Goal: Task Accomplishment & Management: Complete application form

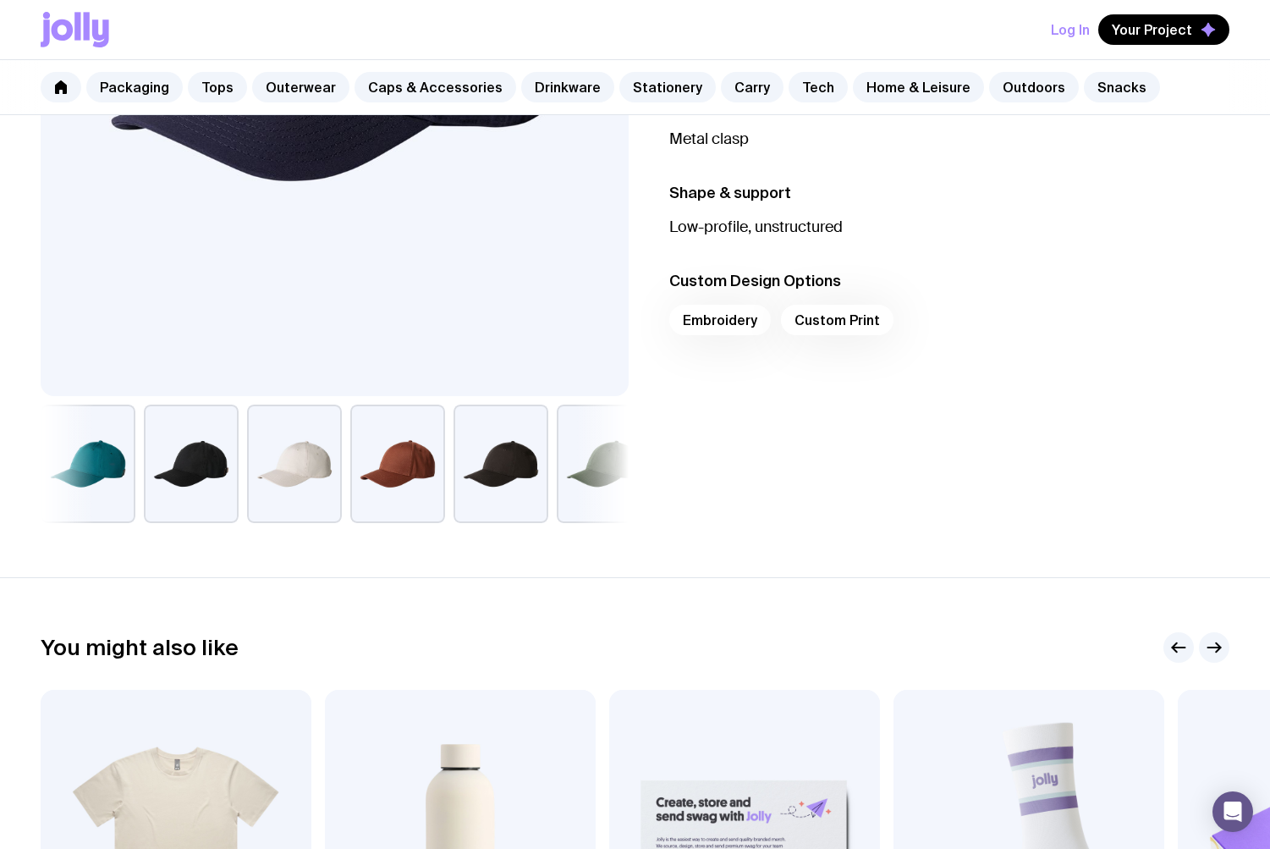
scroll to position [332, 0]
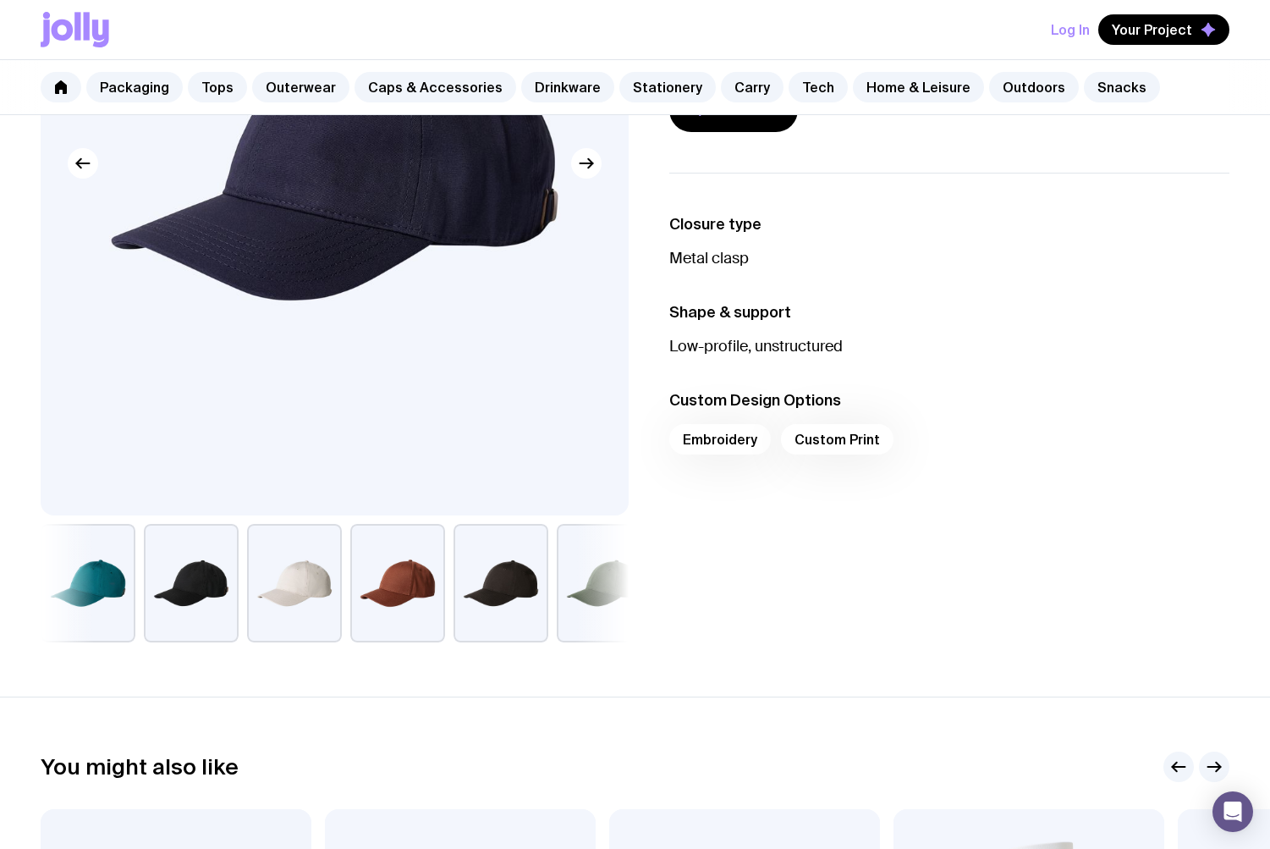
click at [711, 438] on div "Embroidery Custom Print" at bounding box center [949, 444] width 561 height 41
click at [745, 450] on div "Embroidery Custom Print" at bounding box center [949, 444] width 561 height 41
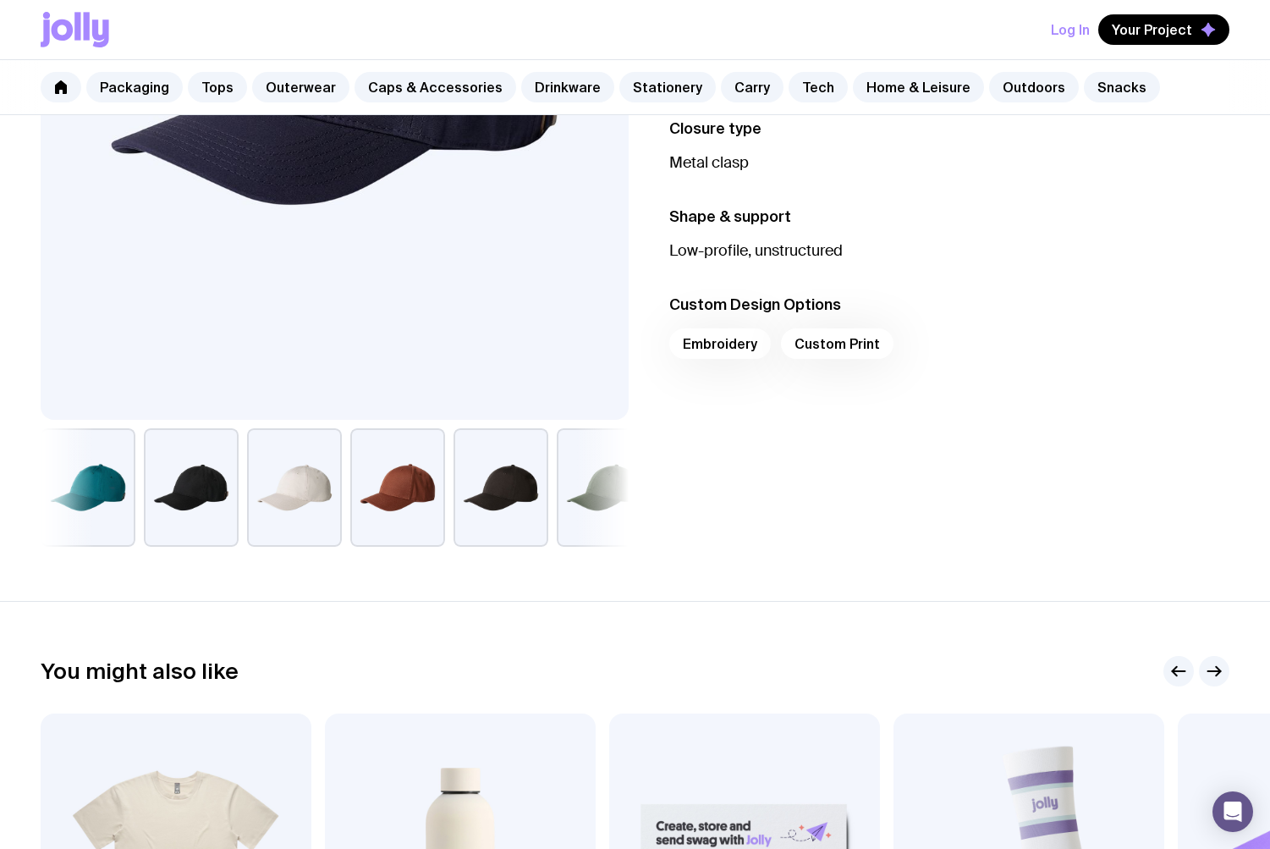
scroll to position [0, 0]
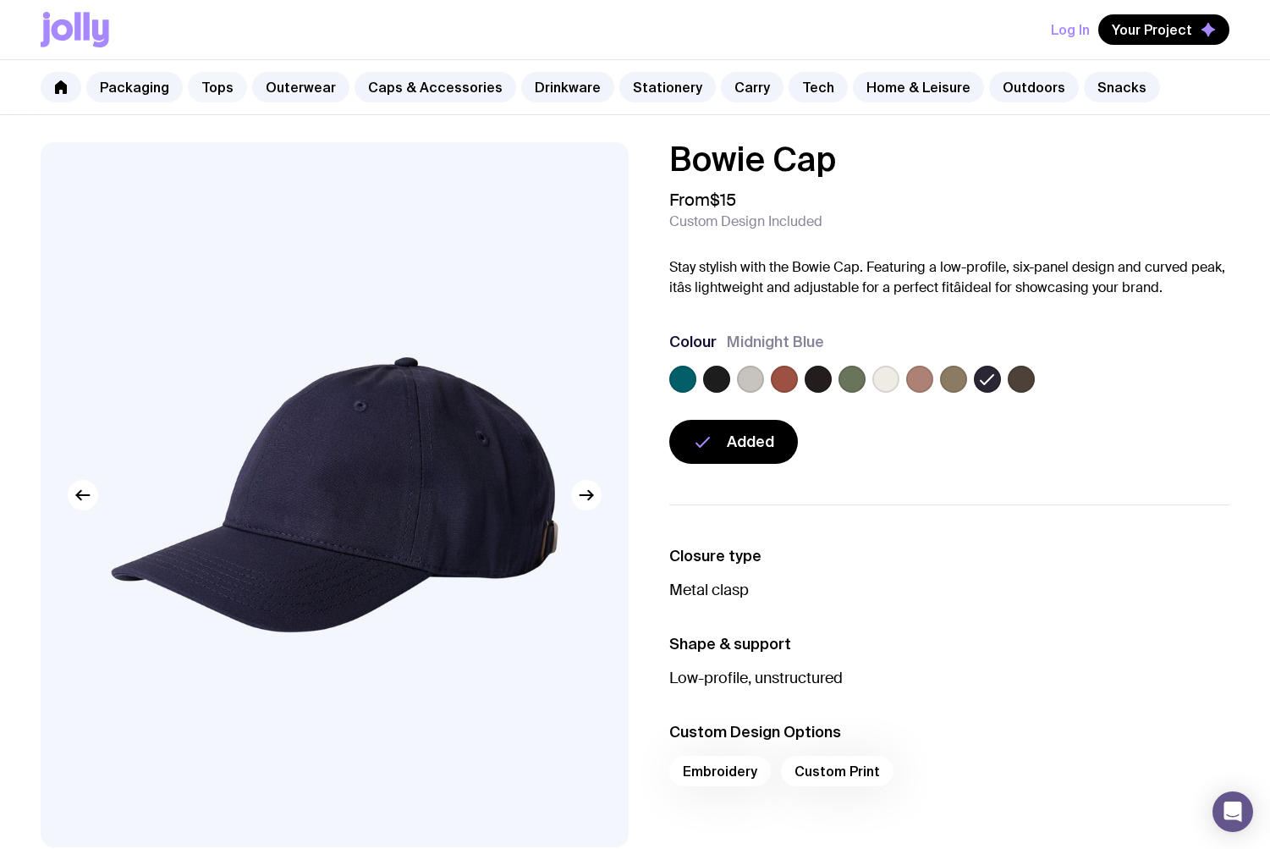
click at [220, 88] on link "Tops" at bounding box center [217, 87] width 59 height 30
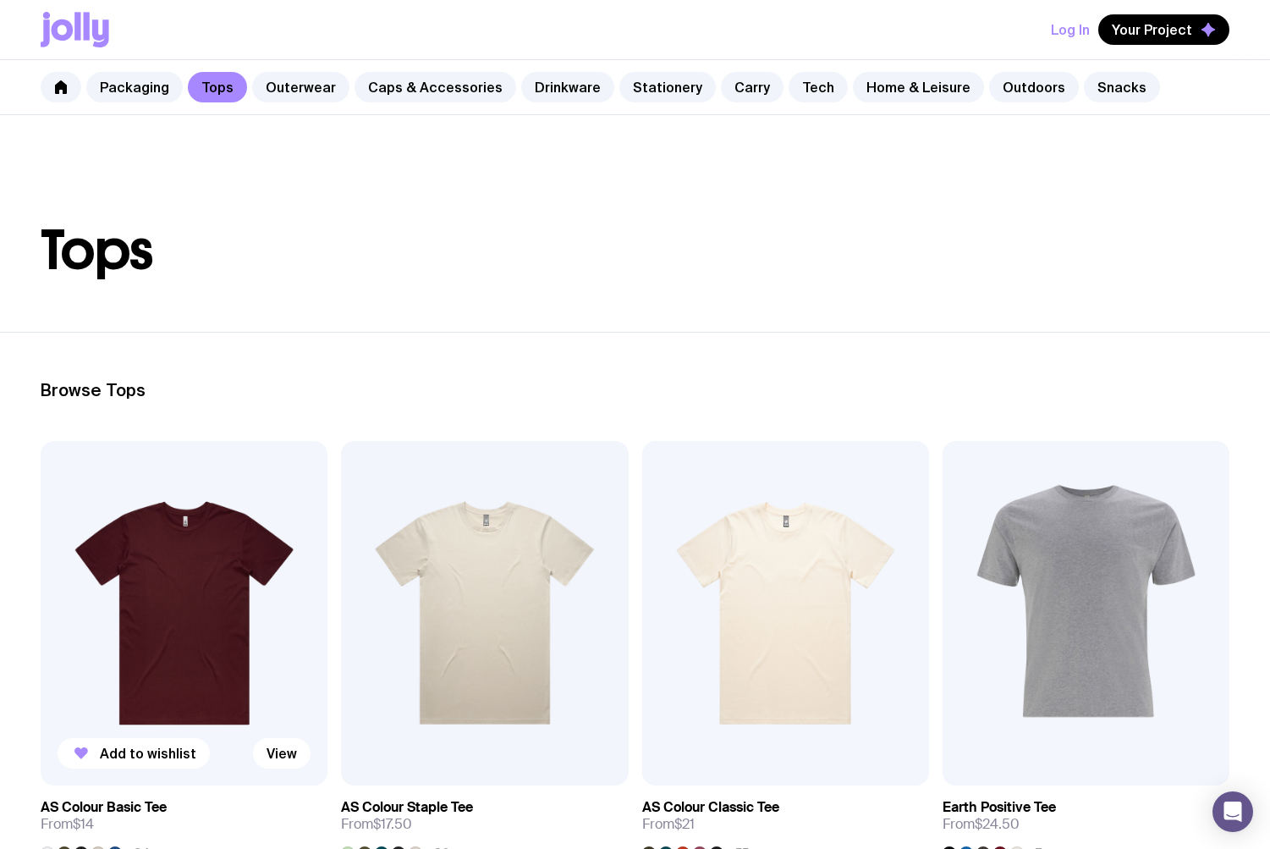
click at [205, 489] on img at bounding box center [184, 613] width 287 height 344
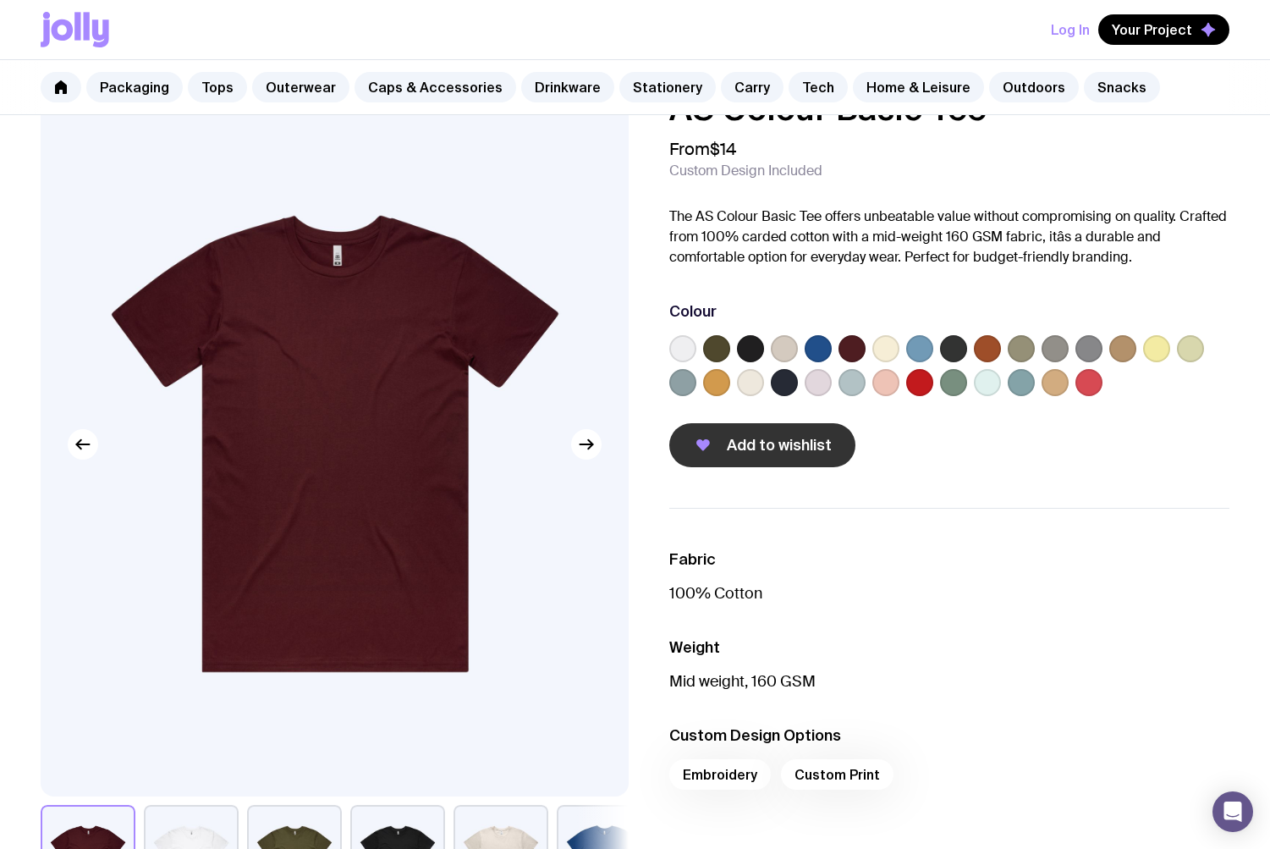
scroll to position [51, 0]
click at [768, 448] on span "Add to wishlist" at bounding box center [779, 445] width 105 height 20
click at [432, 89] on link "Caps & Accessories" at bounding box center [436, 87] width 162 height 30
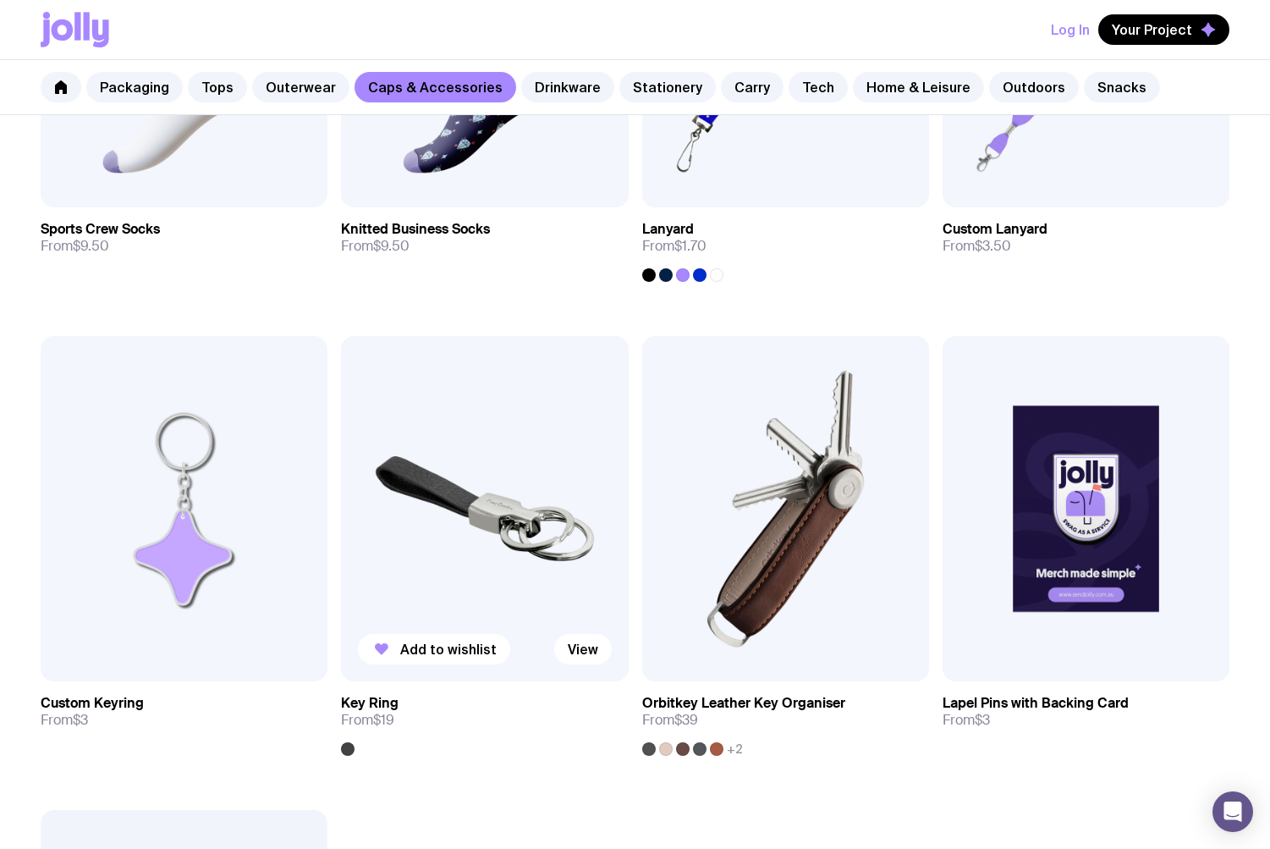
scroll to position [2356, 0]
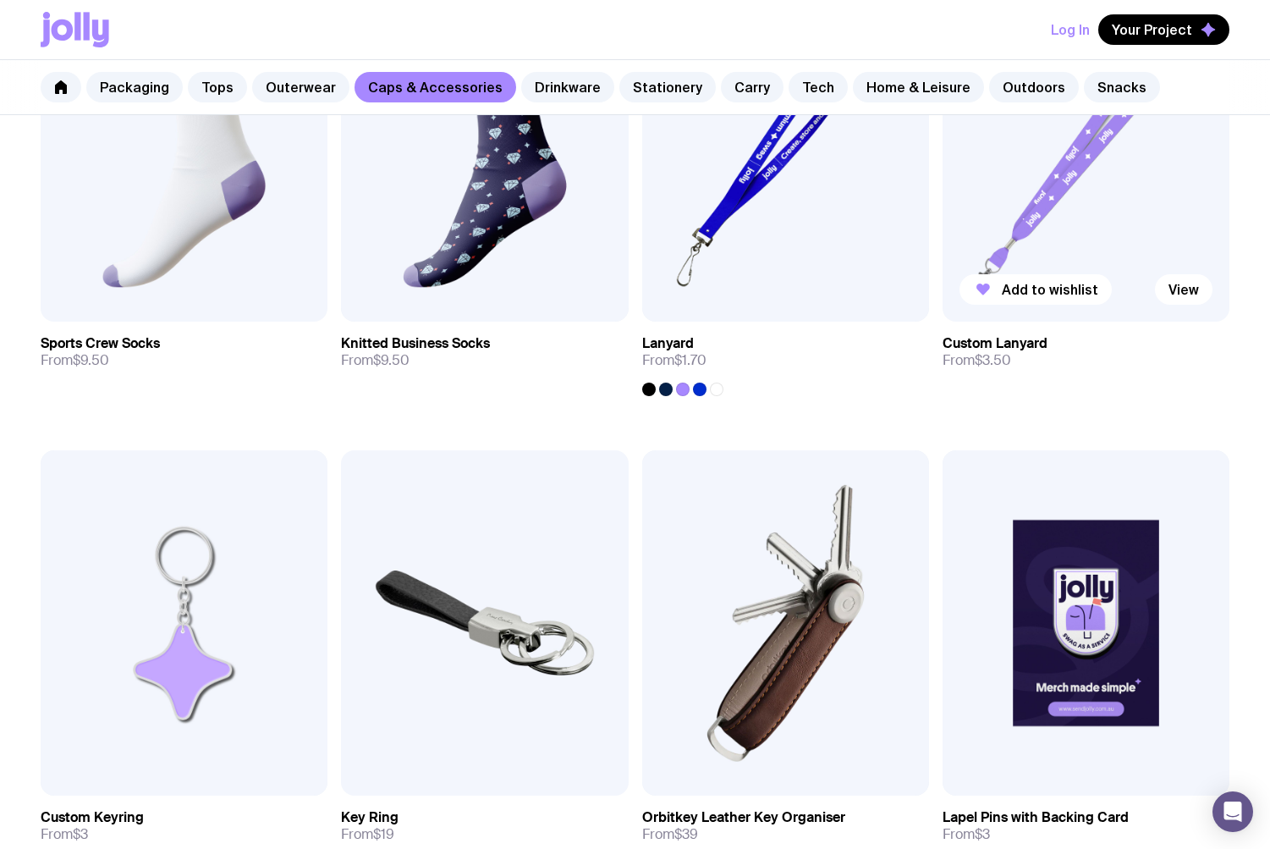
click at [925, 214] on img at bounding box center [1086, 149] width 287 height 344
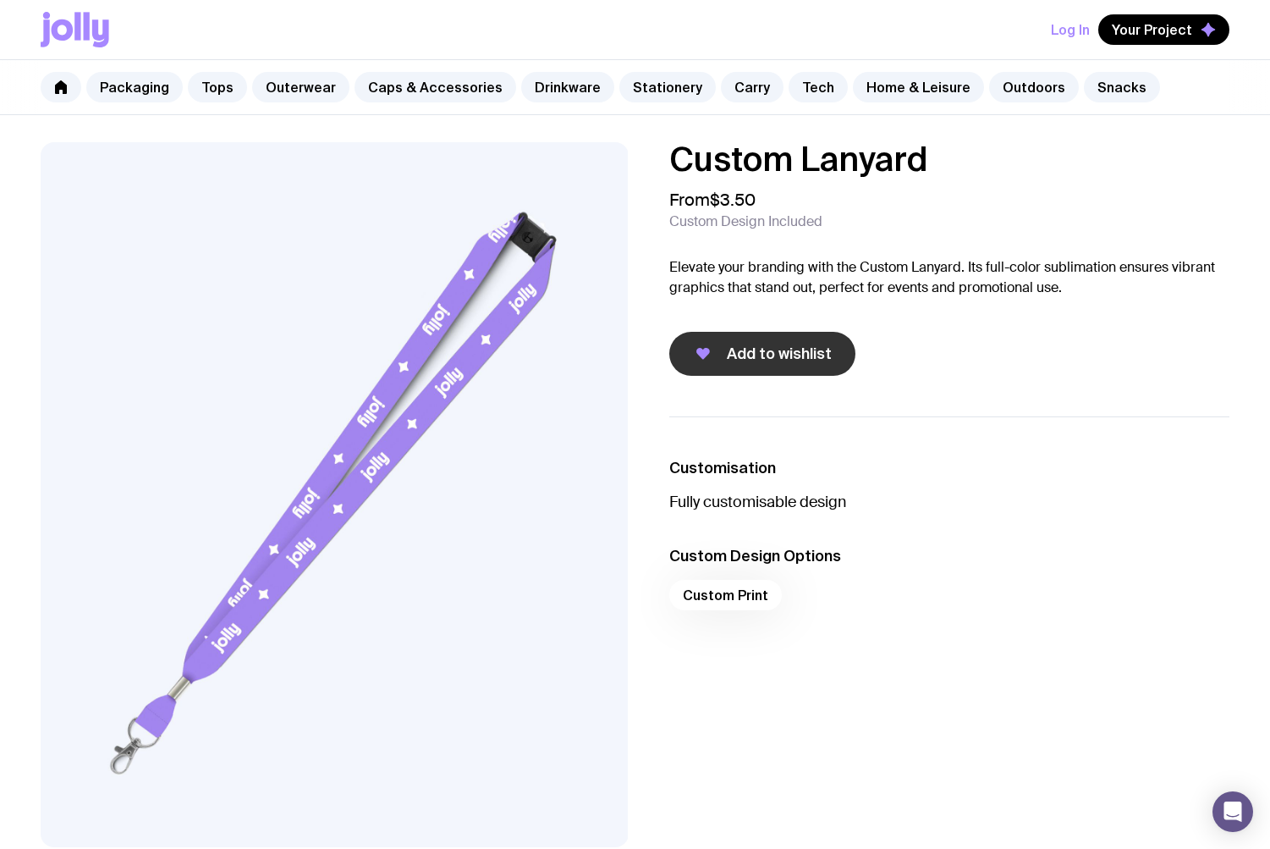
click at [789, 341] on button "Add to wishlist" at bounding box center [762, 354] width 186 height 44
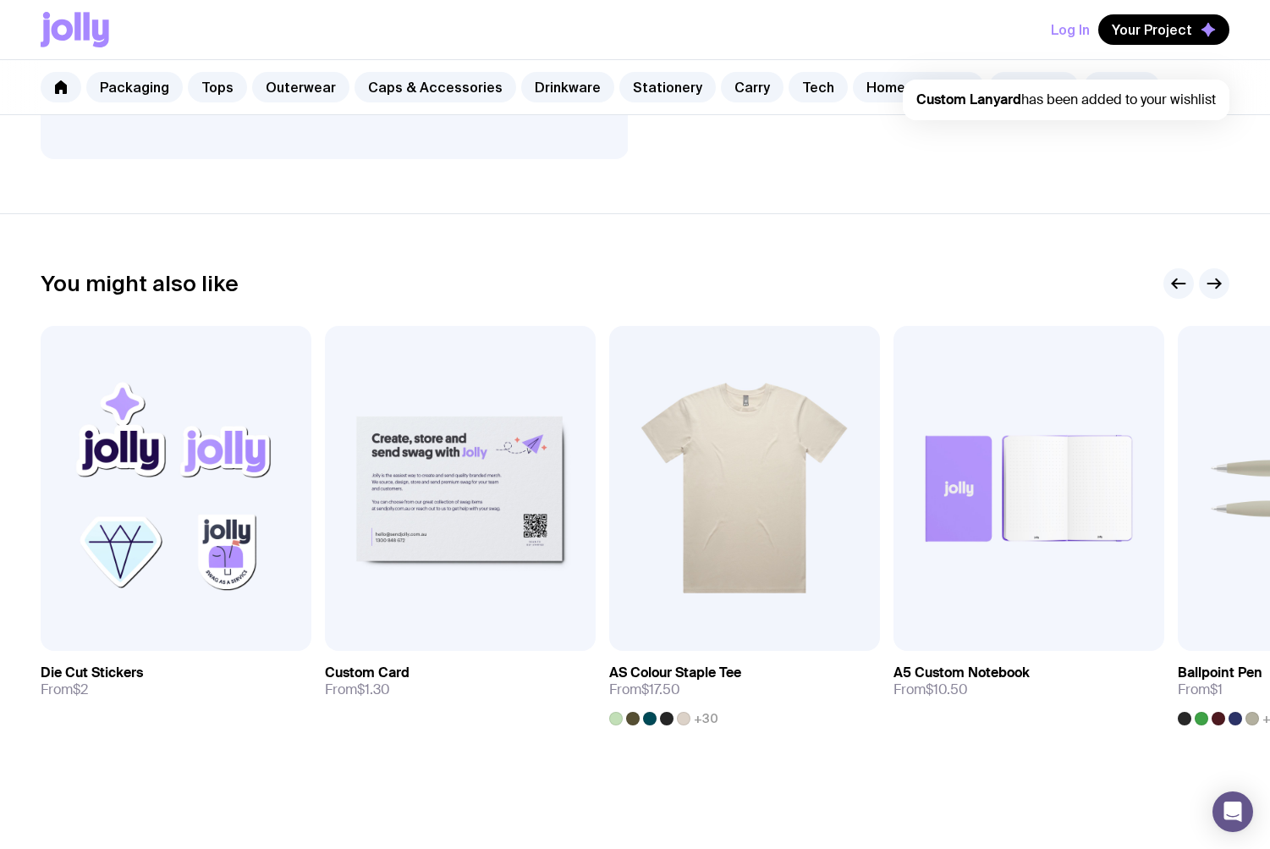
scroll to position [740, 0]
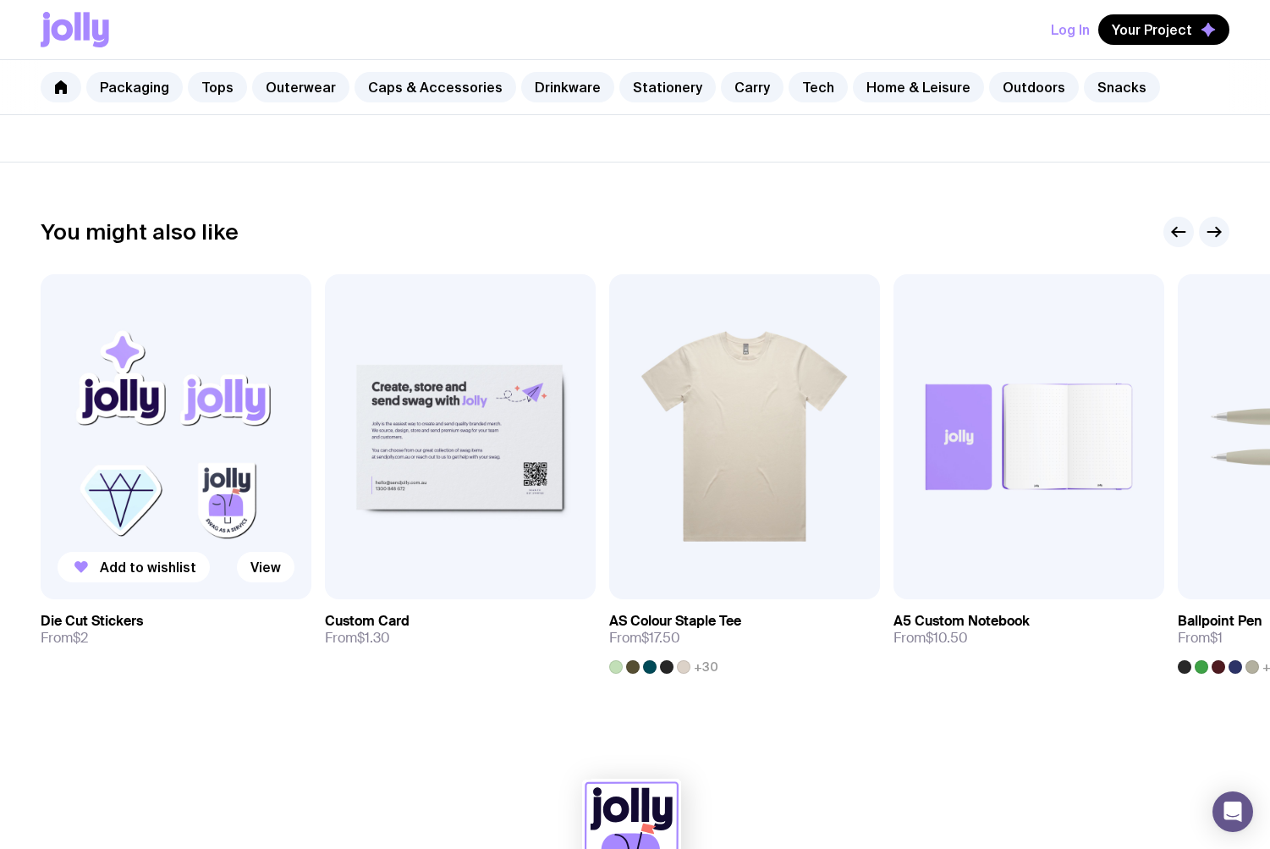
click at [203, 392] on img at bounding box center [176, 436] width 271 height 325
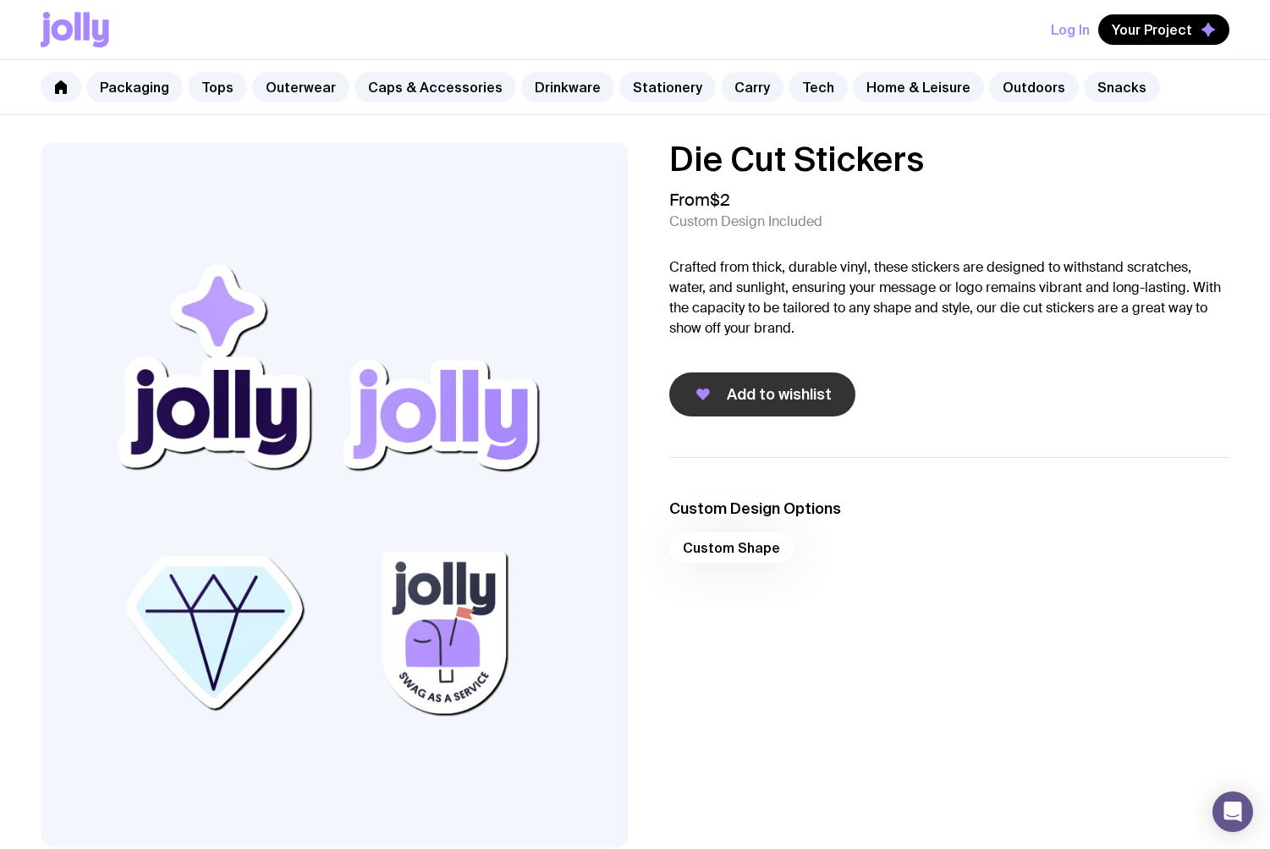
click at [728, 399] on span "Add to wishlist" at bounding box center [779, 394] width 105 height 20
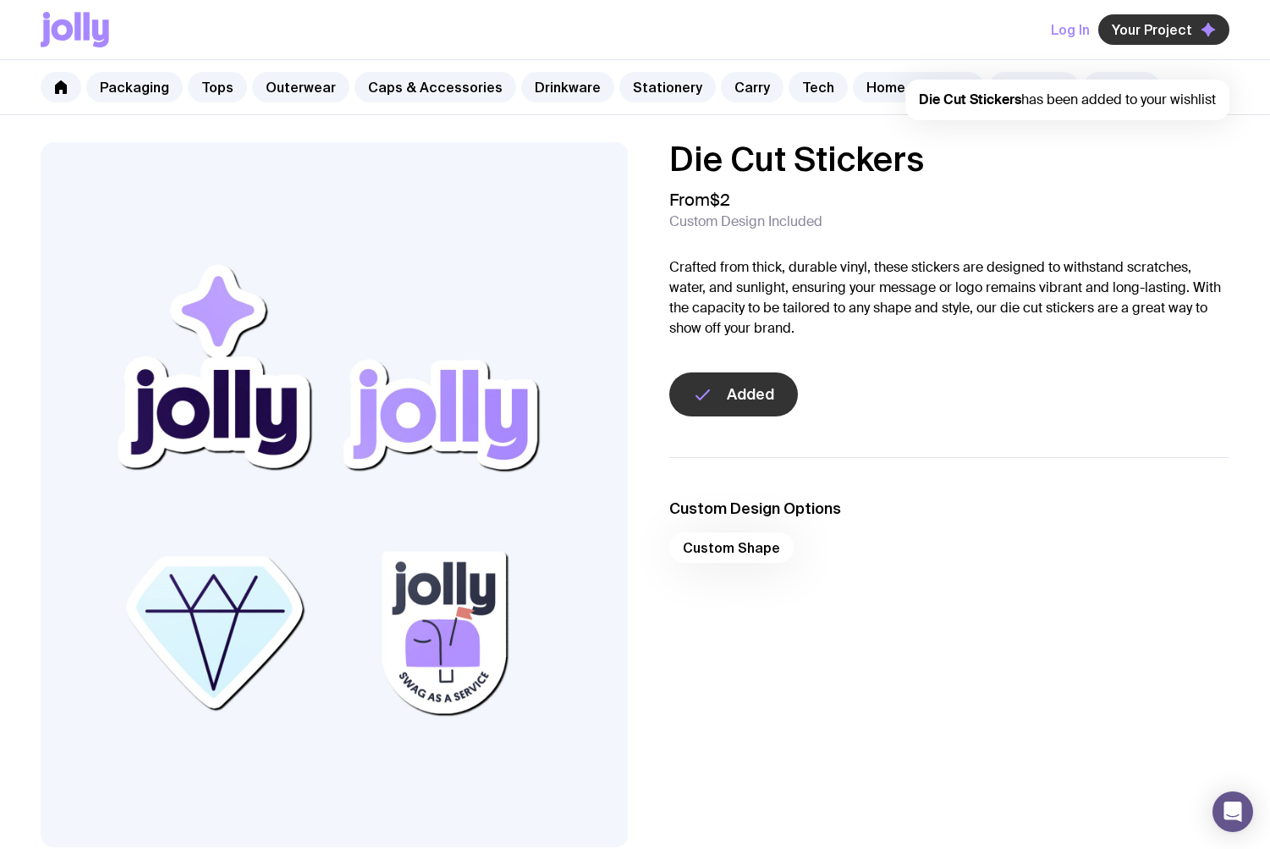
click at [925, 35] on span "Your Project" at bounding box center [1152, 29] width 80 height 17
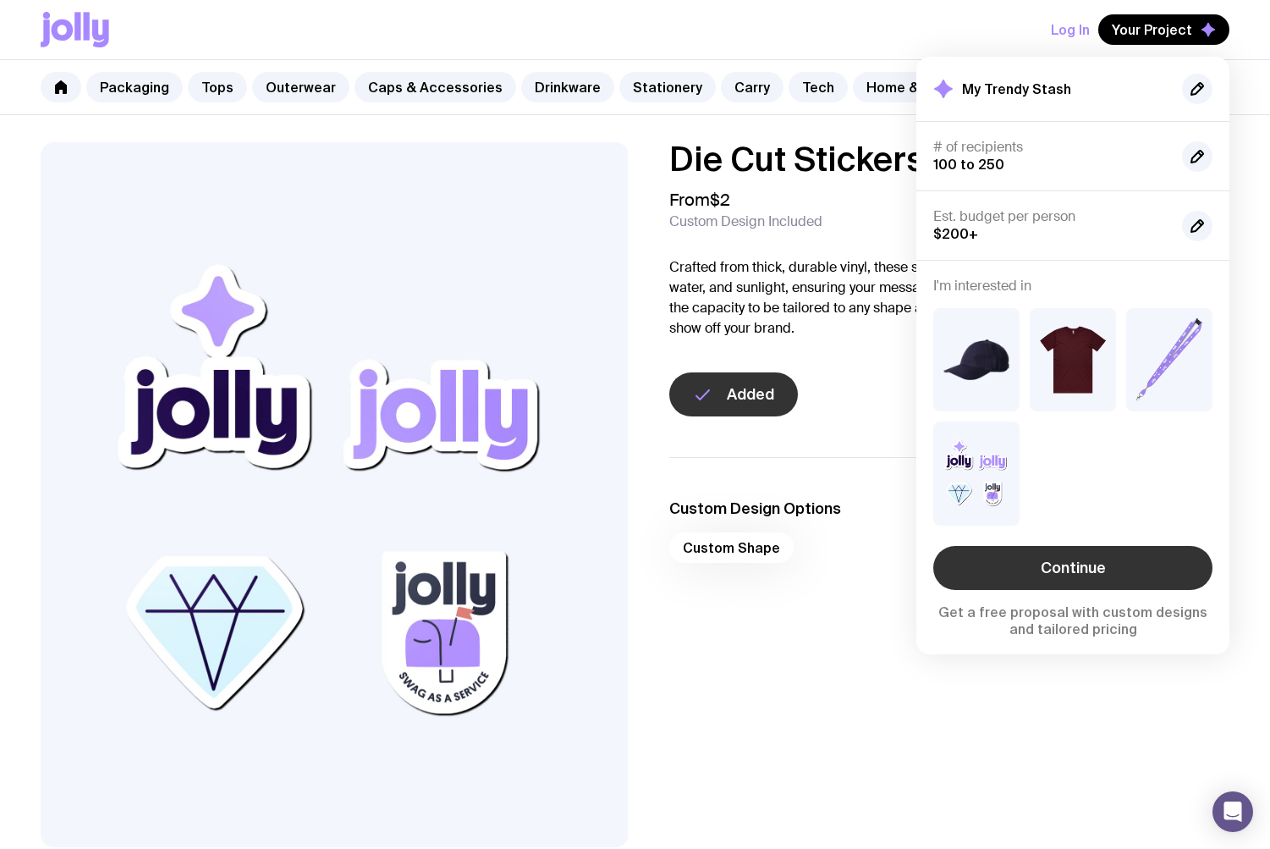
click at [925, 560] on link "Continue" at bounding box center [1072, 568] width 279 height 44
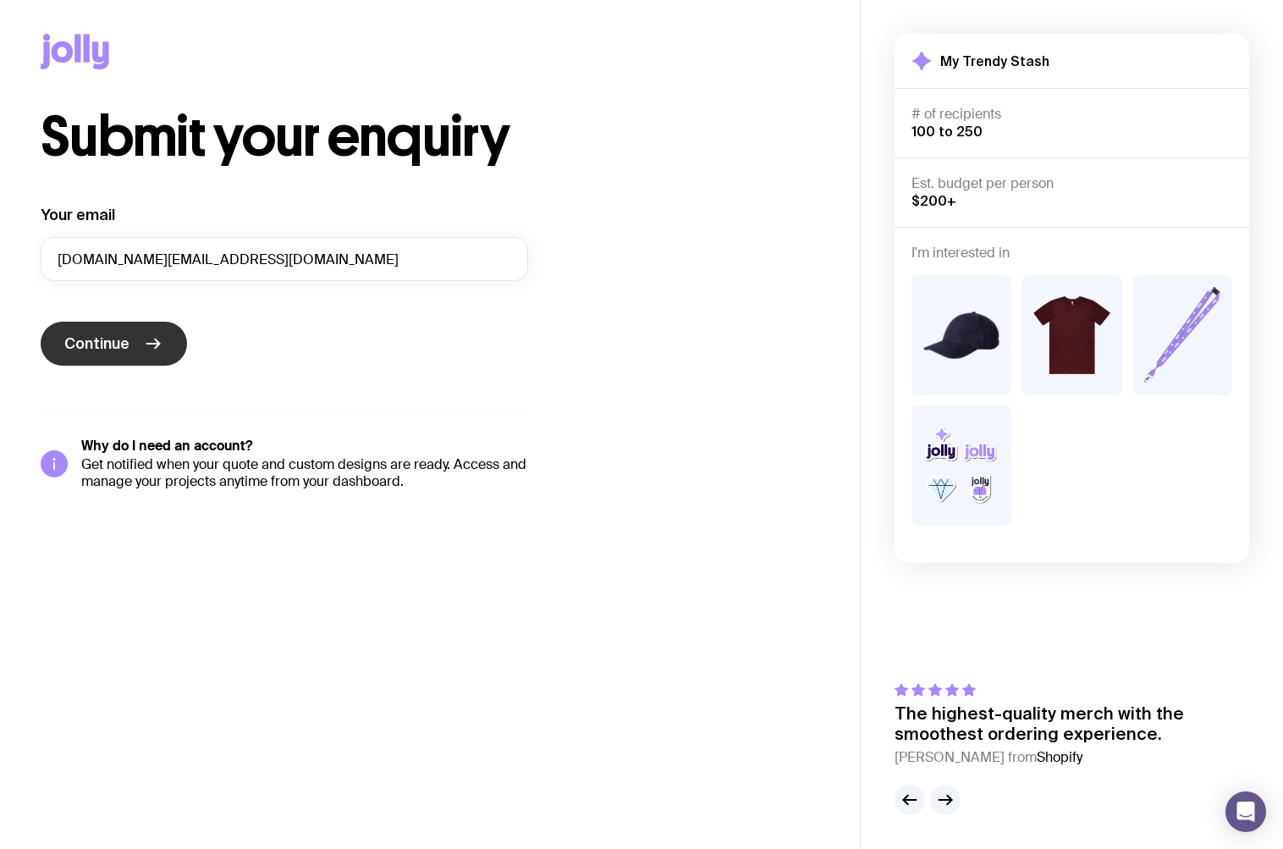
click at [135, 359] on button "Continue" at bounding box center [114, 344] width 146 height 44
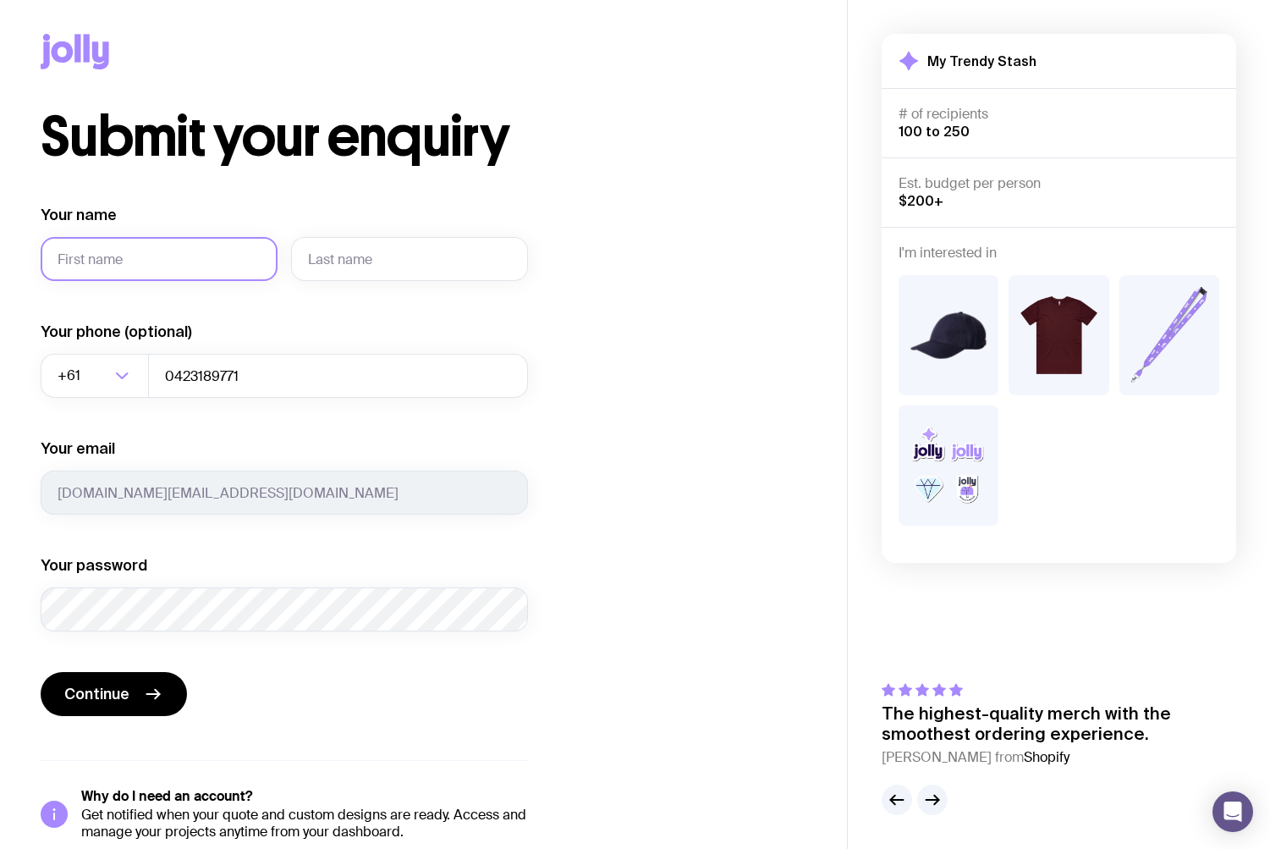
click at [194, 261] on input "Your name" at bounding box center [159, 259] width 237 height 44
type input "[PERSON_NAME]"
type input "Bourke"
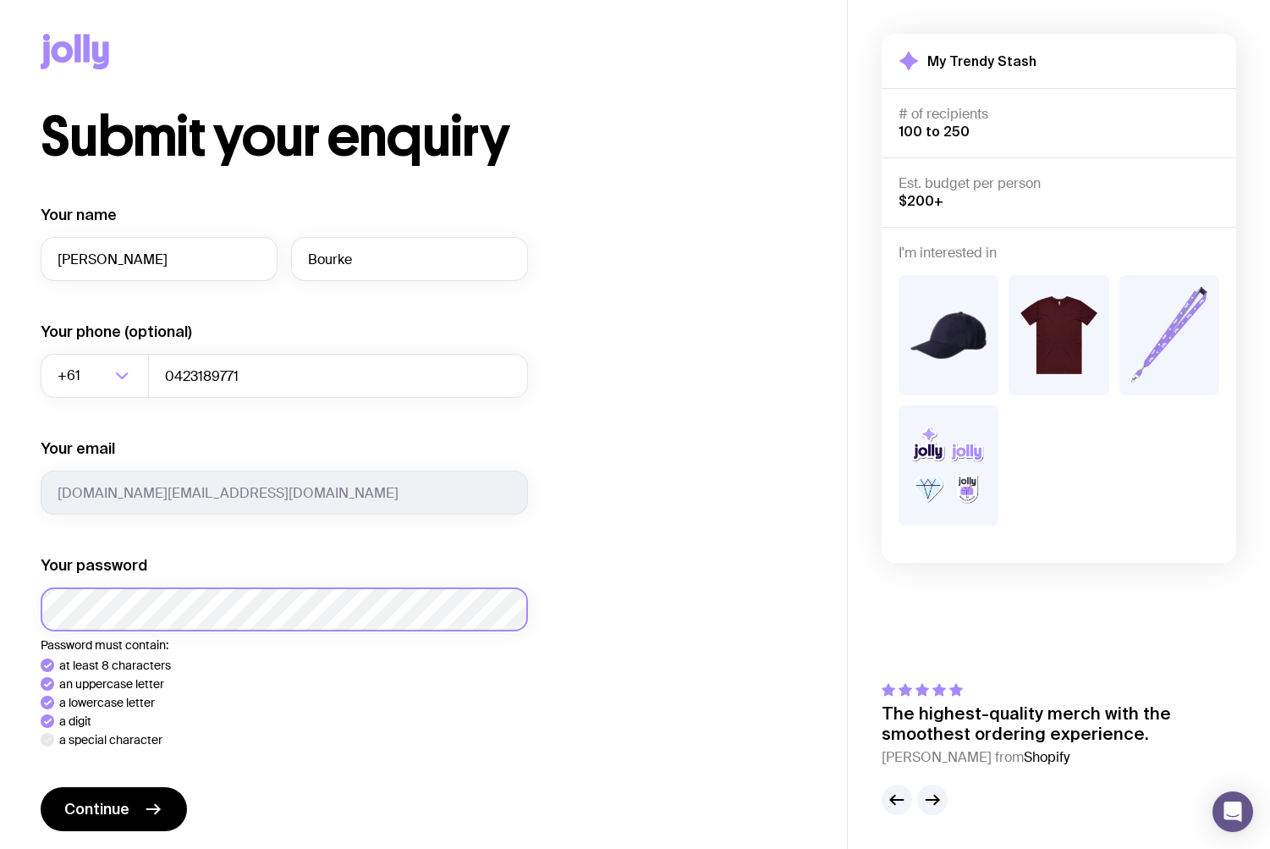
click at [41, 787] on button "Continue" at bounding box center [114, 809] width 146 height 44
